Goal: Task Accomplishment & Management: Manage account settings

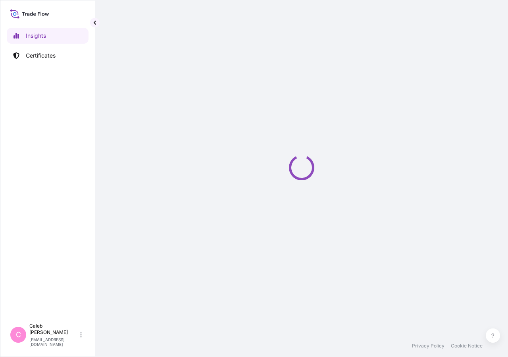
select select "2025"
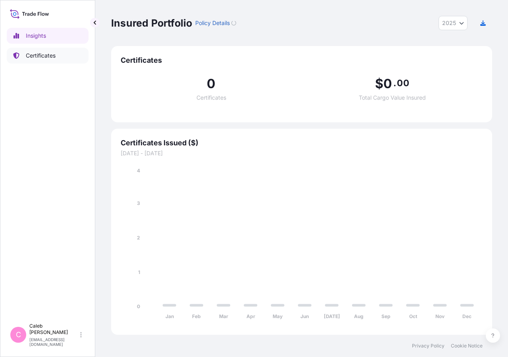
click at [37, 57] on p "Certificates" at bounding box center [41, 56] width 30 height 8
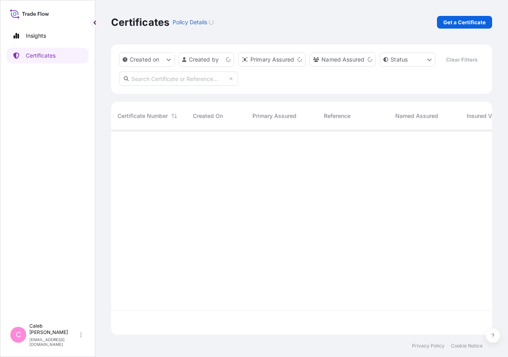
scroll to position [185, 374]
click at [200, 86] on input "text" at bounding box center [178, 78] width 119 height 14
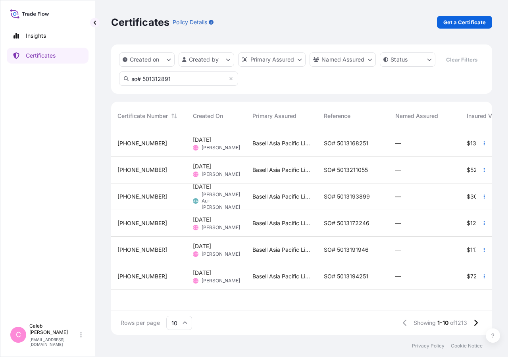
type input "so# 5013128913"
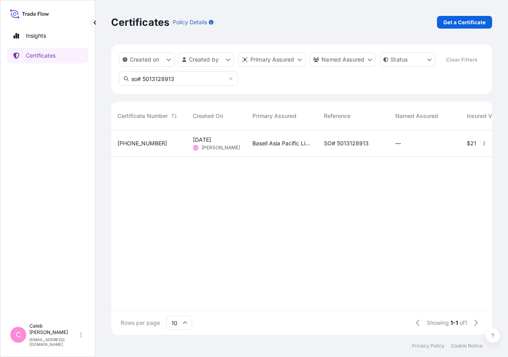
click at [325, 157] on div "SO# 5013128913" at bounding box center [352, 143] width 71 height 27
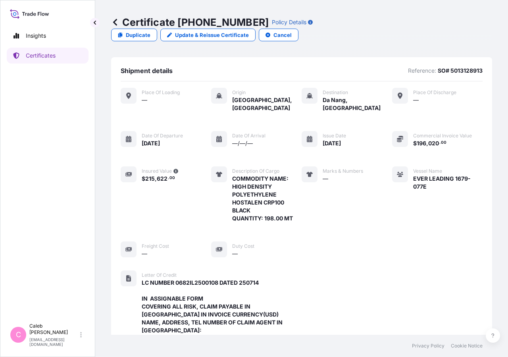
scroll to position [293, 0]
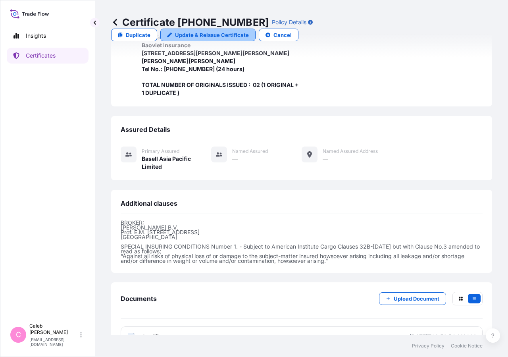
click at [249, 31] on p "Update & Reissue Certificate" at bounding box center [212, 35] width 74 height 8
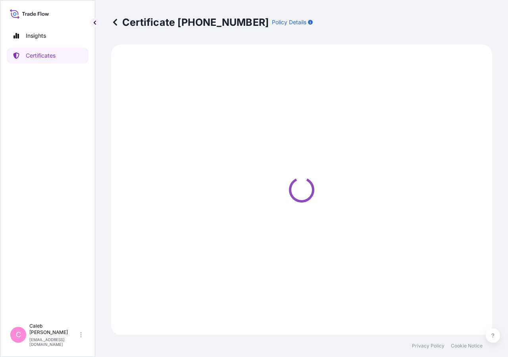
select select "Sea"
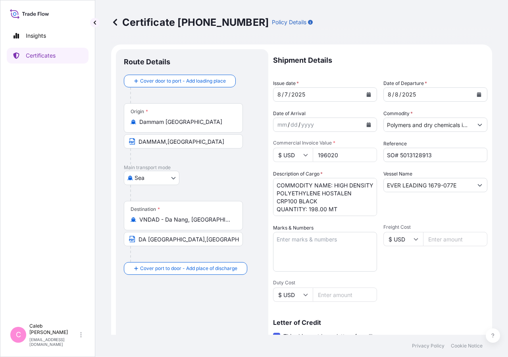
select select "32034"
click at [477, 96] on icon "Calendar" at bounding box center [479, 94] width 4 height 5
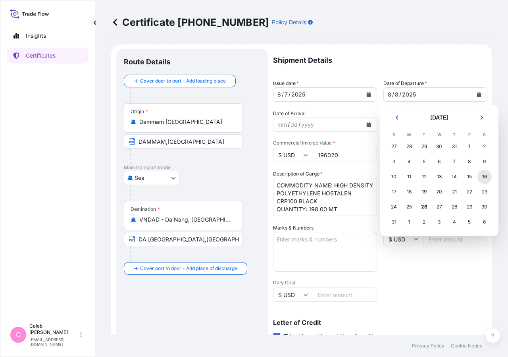
click at [483, 177] on div "16" at bounding box center [484, 176] width 14 height 14
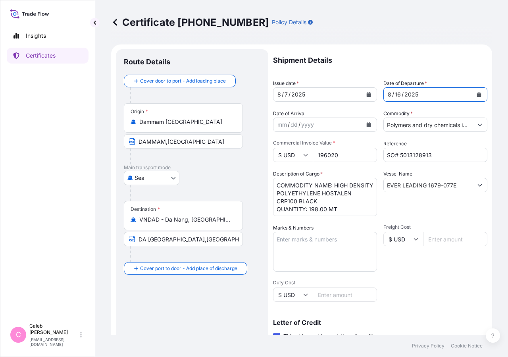
click at [367, 96] on icon "Calendar" at bounding box center [369, 94] width 4 height 5
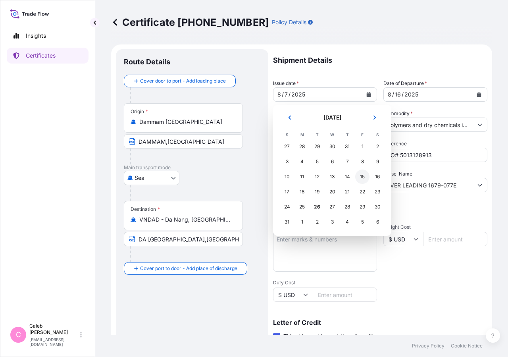
click at [358, 181] on div "15" at bounding box center [362, 176] width 14 height 14
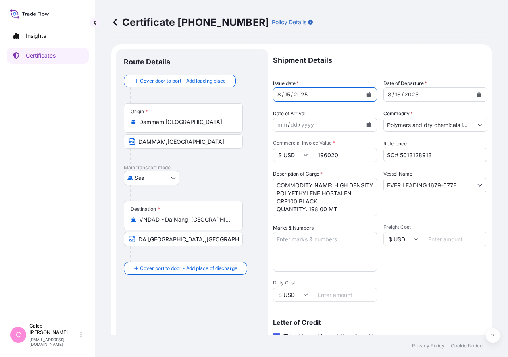
click at [334, 185] on textarea "COMMODITY NAME: HIGH DENSITY POLYETHYLENE HOSTALEN CRP100 BLACK QUANTITY: 198.0…" at bounding box center [325, 197] width 104 height 38
click at [324, 188] on textarea "COMMODITY NAME: HIGH DENSITY POLYETHYLENE HOSTALEN CRP100 BLACK QUANTITY: 198.0…" at bounding box center [325, 197] width 104 height 38
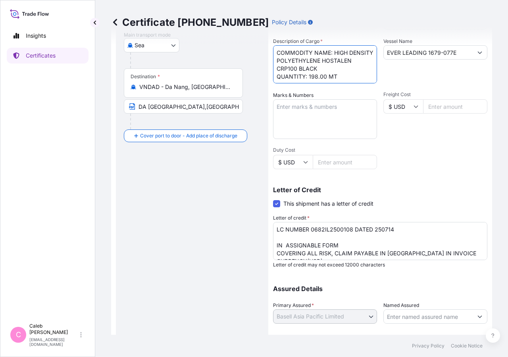
scroll to position [175, 0]
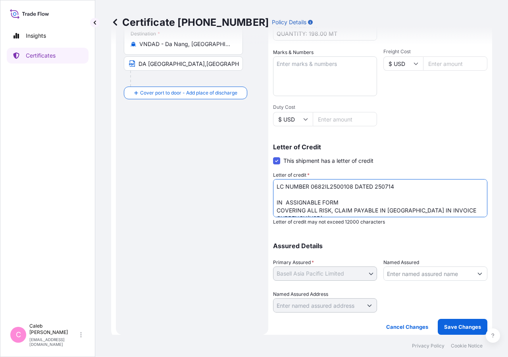
drag, startPoint x: 404, startPoint y: 185, endPoint x: 261, endPoint y: 185, distance: 143.2
click at [273, 185] on textarea "LC NUMBER 0682IL2500108 DATED 250714 IN ASSIGNABLE FORM COVERING ALL RISK, CLAI…" at bounding box center [380, 198] width 214 height 38
drag, startPoint x: 289, startPoint y: 202, endPoint x: 310, endPoint y: 211, distance: 23.1
click at [310, 211] on textarea "LC NUMBER 0682IL2500108 DATED 250714 IN ASSIGNABLE FORM COVERING ALL RISK, CLAI…" at bounding box center [380, 198] width 214 height 38
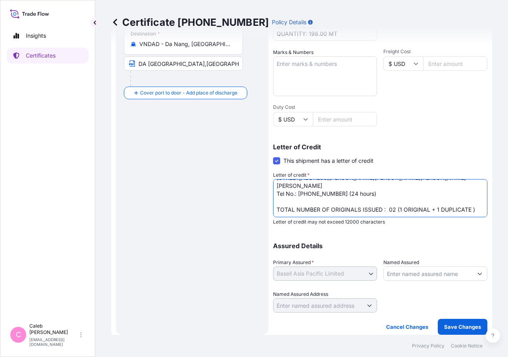
scroll to position [78, 0]
click at [393, 198] on textarea "LC NUMBER 0682IL2500108 DATED 250714 IN ASSIGNABLE FORM COVERING ALL RISK, CLAI…" at bounding box center [380, 198] width 214 height 38
click at [308, 209] on textarea "LC NUMBER 0682IL2500108 DATED 250714 IN ASSIGNABLE FORM COVERING ALL RISK, CLAI…" at bounding box center [380, 198] width 214 height 38
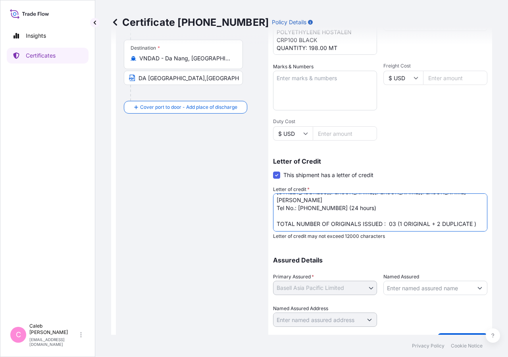
scroll to position [175, 0]
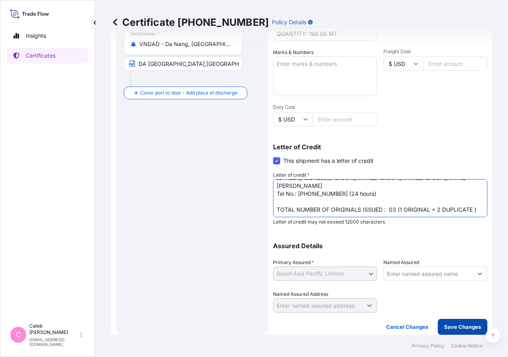
type textarea "LC NUMBER 0682IL2500108 DATED 250714 IN ASSIGNABLE FORM COVERING ALL RISK, CLAI…"
click at [451, 323] on p "Save Changes" at bounding box center [462, 327] width 37 height 8
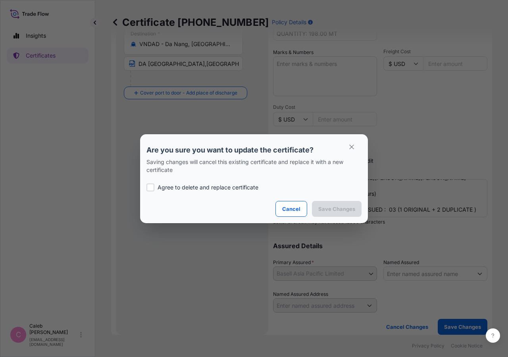
click at [160, 190] on p "Agree to delete and replace certificate" at bounding box center [208, 187] width 101 height 8
checkbox input "true"
click at [331, 208] on p "Save Changes" at bounding box center [336, 209] width 37 height 8
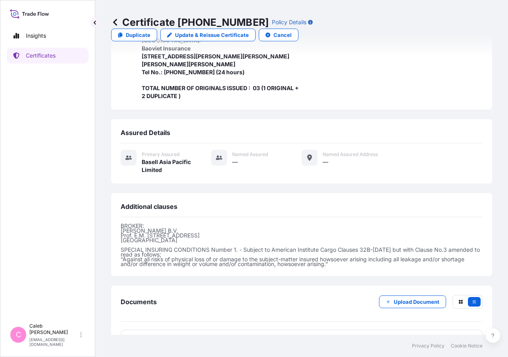
scroll to position [293, 0]
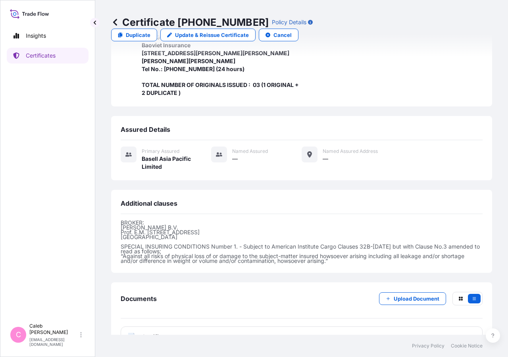
click at [156, 333] on span "Certificate" at bounding box center [156, 337] width 29 height 8
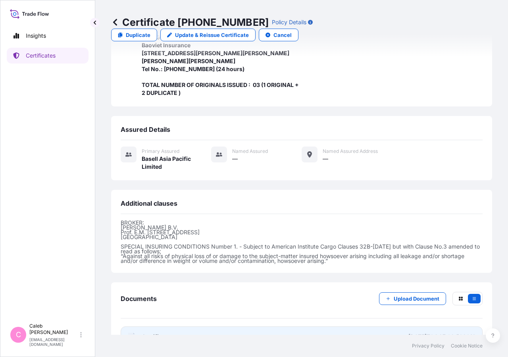
click at [156, 333] on span "Certificate" at bounding box center [156, 337] width 29 height 8
